Goal: Task Accomplishment & Management: Complete application form

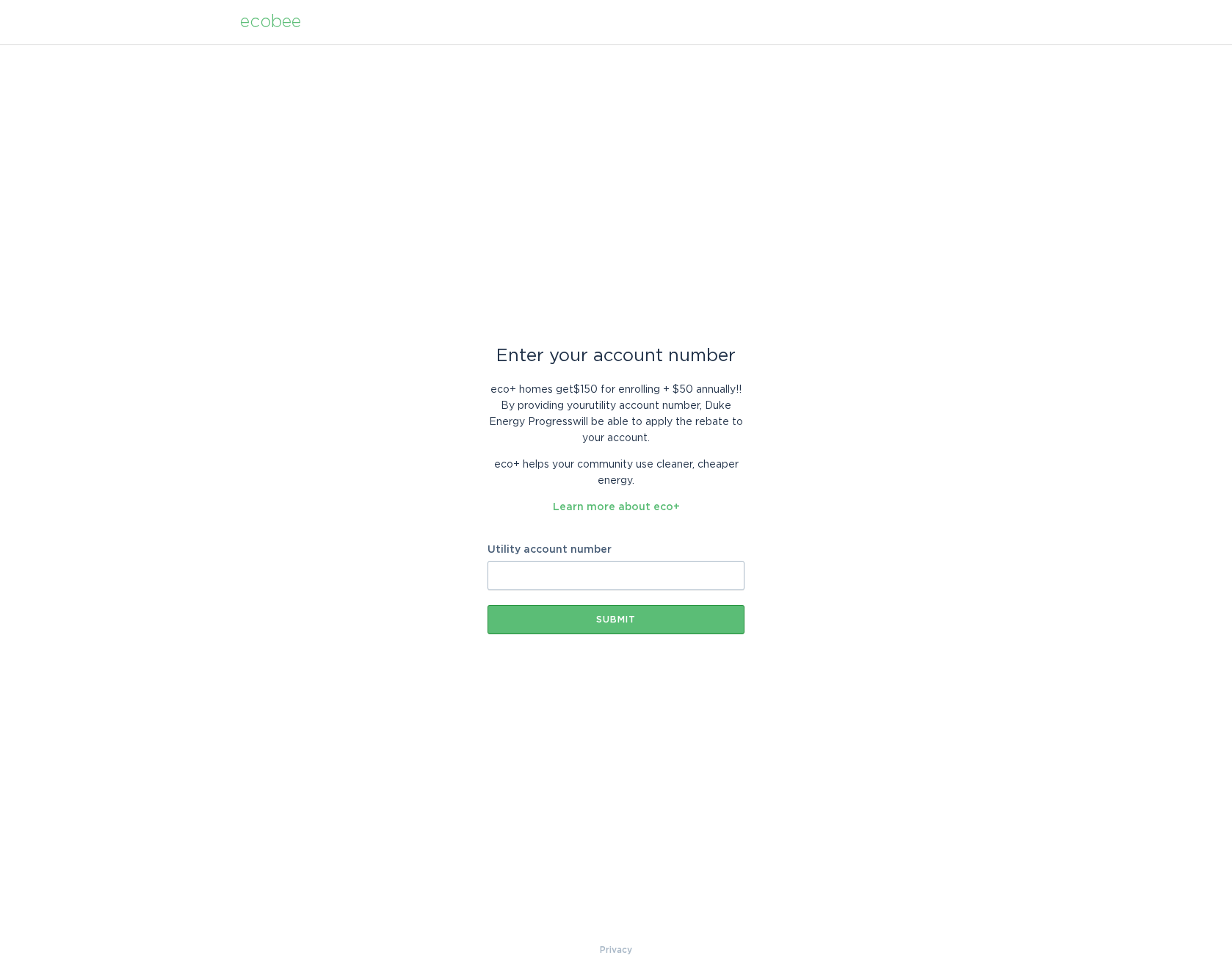
click at [546, 566] on input "Utility account number" at bounding box center [616, 576] width 257 height 29
paste input "910189182565"
type input "910189182565"
click at [551, 619] on div "Submit" at bounding box center [616, 619] width 243 height 9
click at [500, 578] on input "Utility account number" at bounding box center [616, 576] width 257 height 29
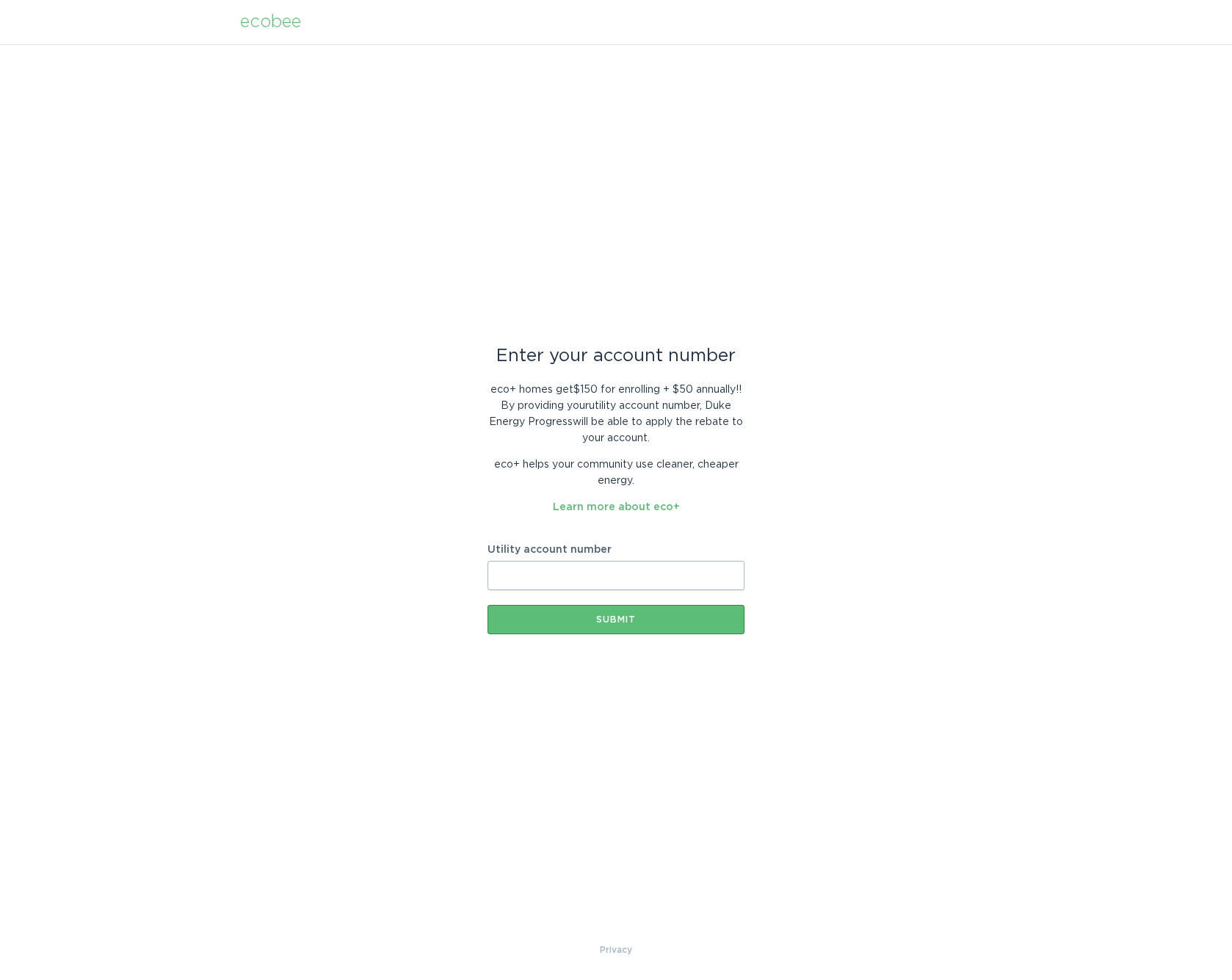
paste input "910189182565"
type input "910189182565"
